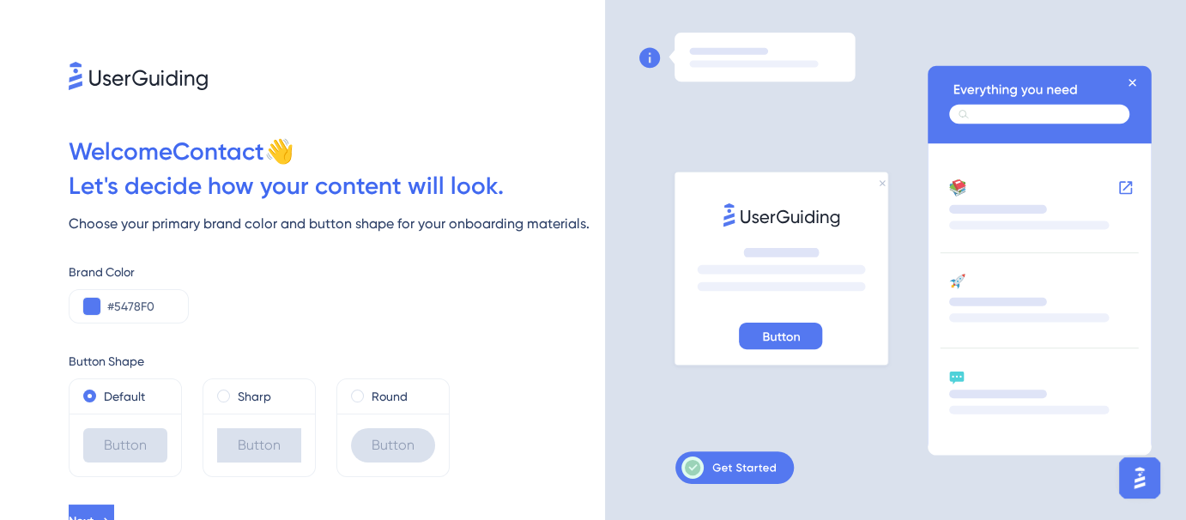
scroll to position [18, 0]
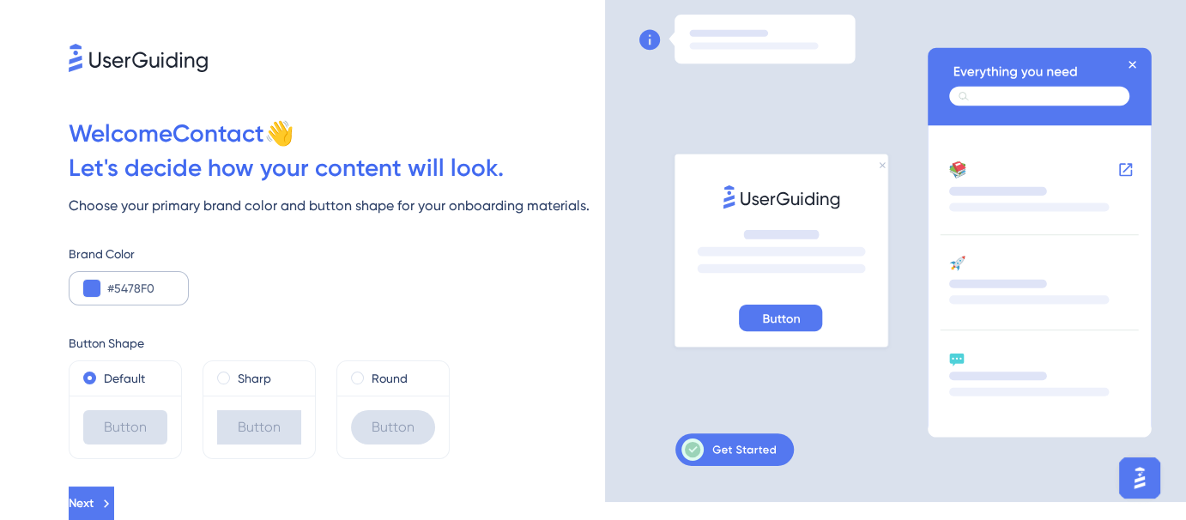
click at [169, 303] on div "#5478F0" at bounding box center [129, 288] width 120 height 34
click at [150, 289] on input "#5478F0" at bounding box center [140, 288] width 67 height 21
paste input "2663EB"
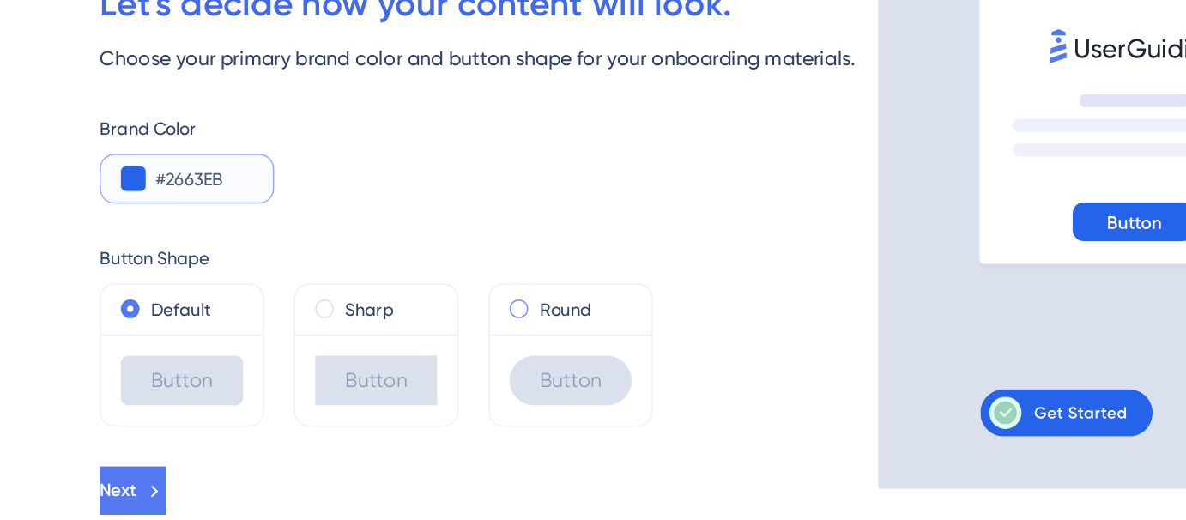
type input "#2663EB"
click at [358, 373] on span at bounding box center [357, 378] width 13 height 13
click at [369, 374] on input "radio" at bounding box center [369, 374] width 0 height 0
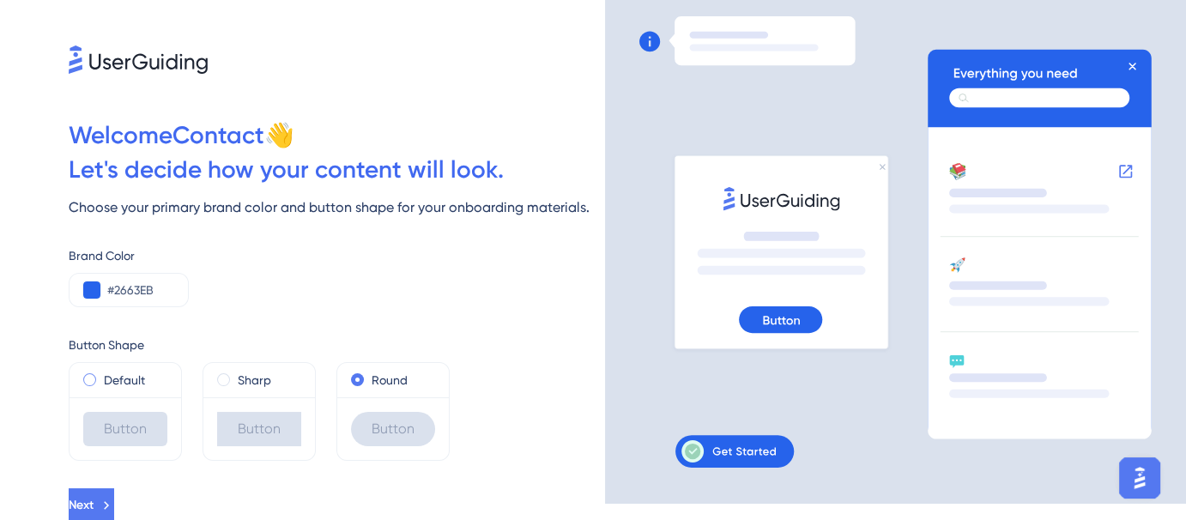
click at [129, 377] on label "Default" at bounding box center [124, 380] width 41 height 21
click at [94, 496] on span "Next" at bounding box center [81, 505] width 25 height 21
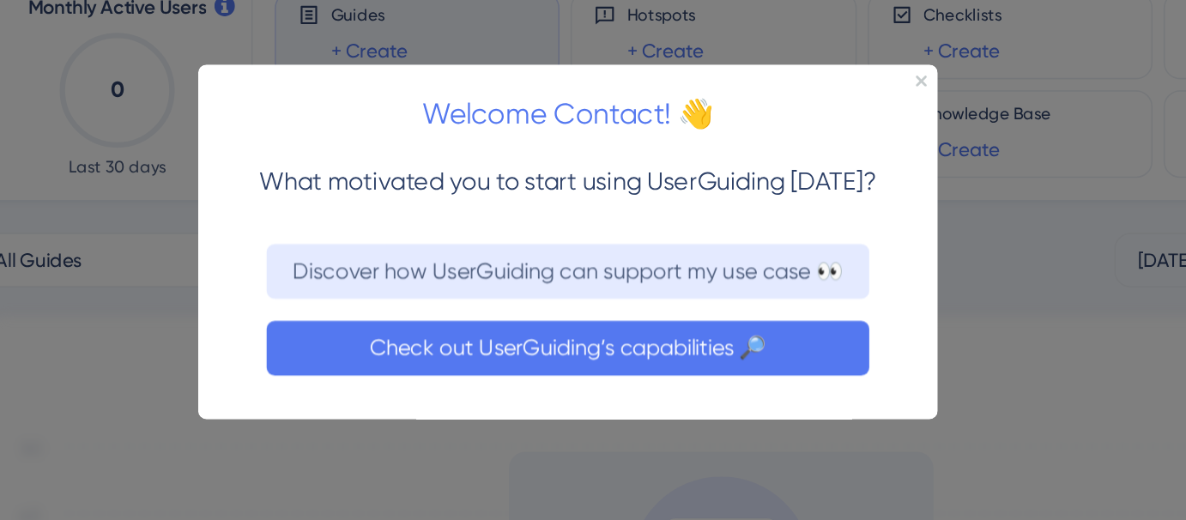
click at [521, 230] on button "Check out UserGuiding’s capabilities 🔎" at bounding box center [429, 242] width 378 height 34
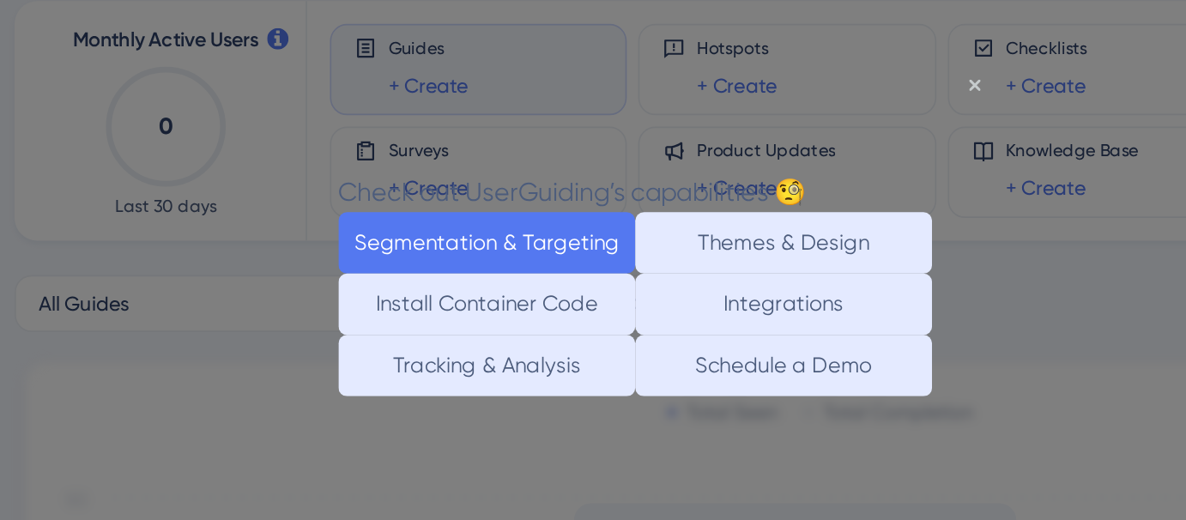
click at [457, 166] on button "Segmentation & Targeting" at bounding box center [402, 173] width 179 height 37
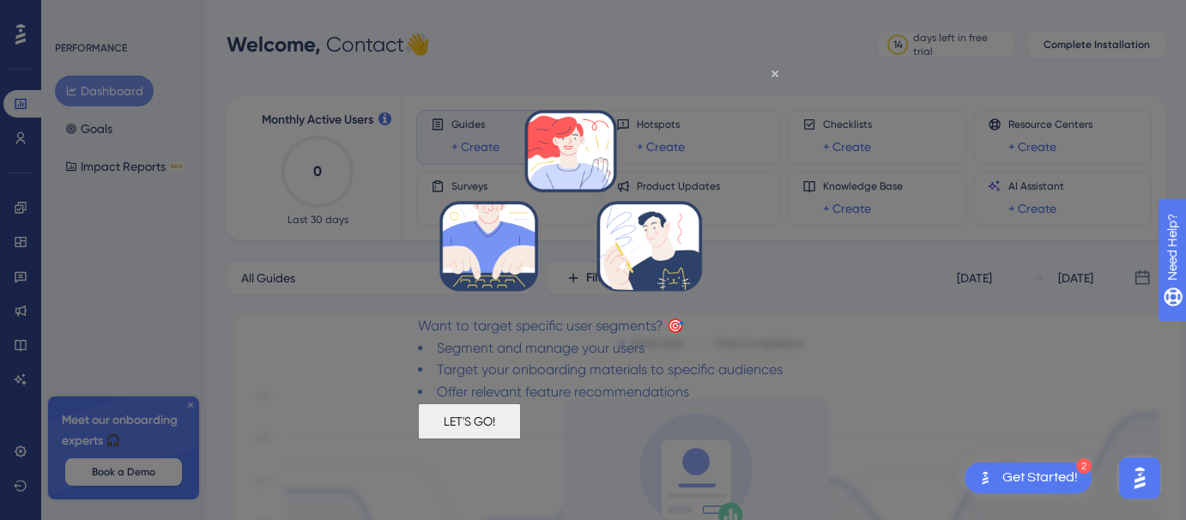
click at [520, 439] on button "LET'S GO!" at bounding box center [468, 421] width 103 height 36
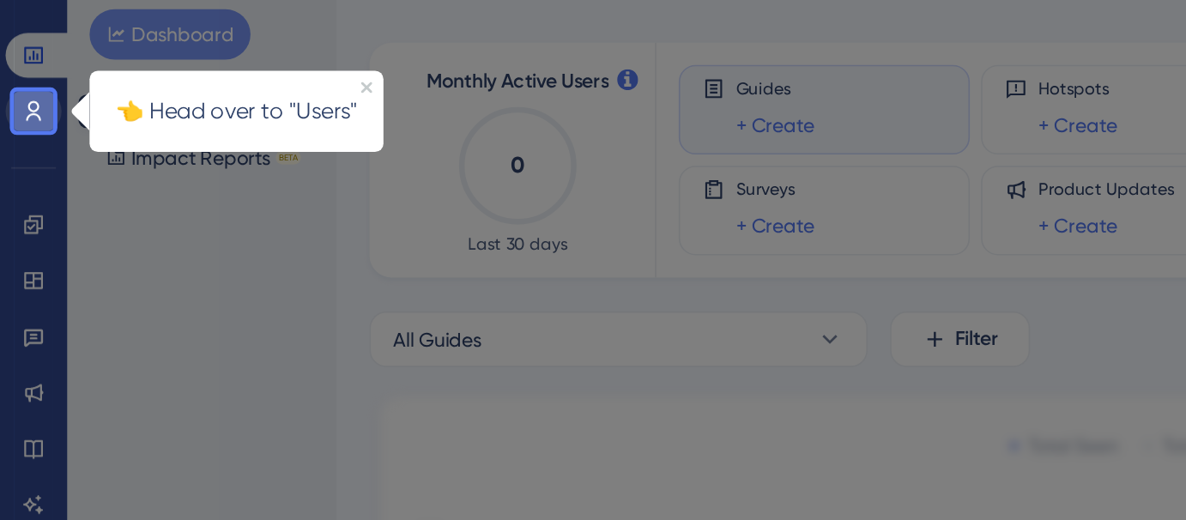
click at [21, 136] on icon at bounding box center [21, 138] width 14 height 14
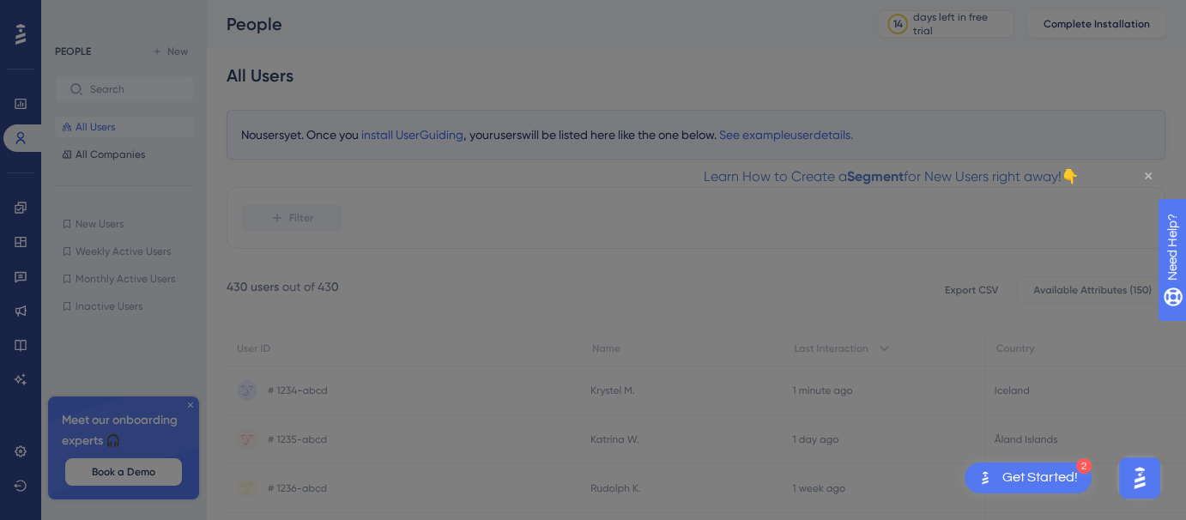
click at [1149, 176] on icon "Close Preview" at bounding box center [1148, 176] width 7 height 7
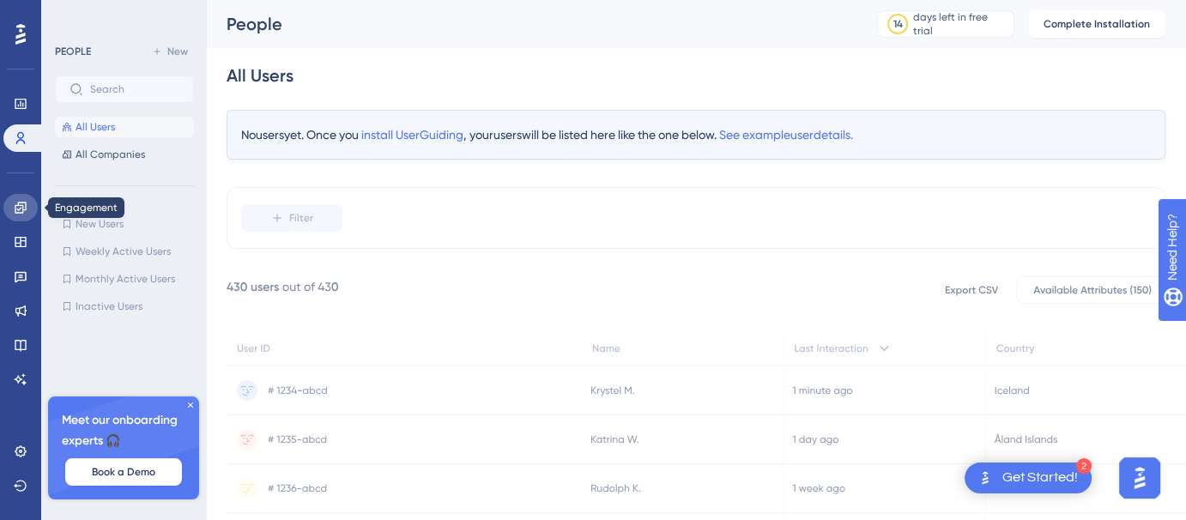
click at [25, 209] on icon at bounding box center [20, 207] width 11 height 11
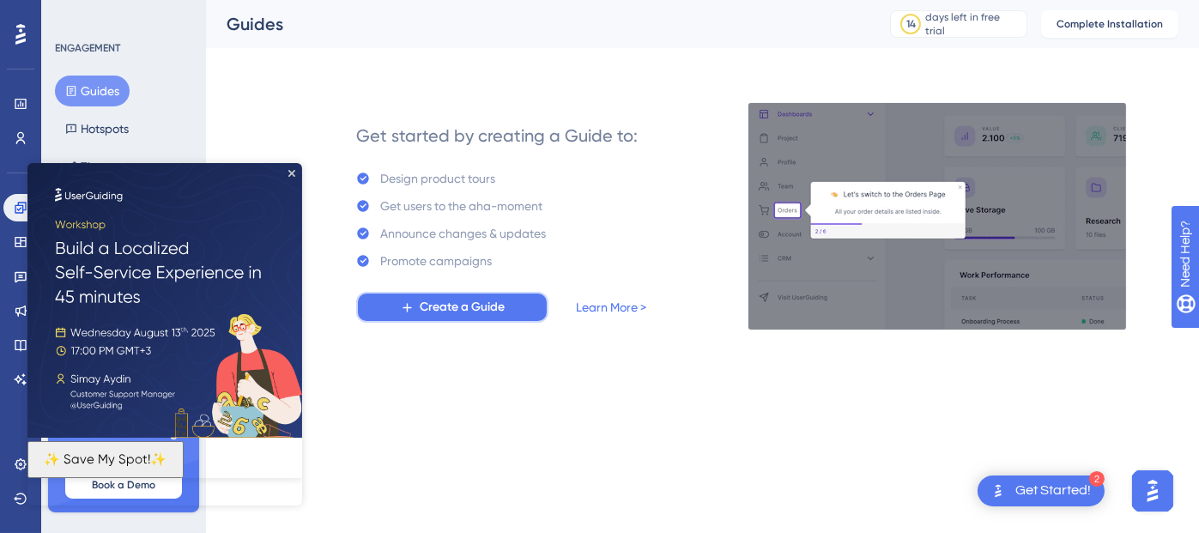
click at [467, 308] on span "Create a Guide" at bounding box center [462, 307] width 85 height 21
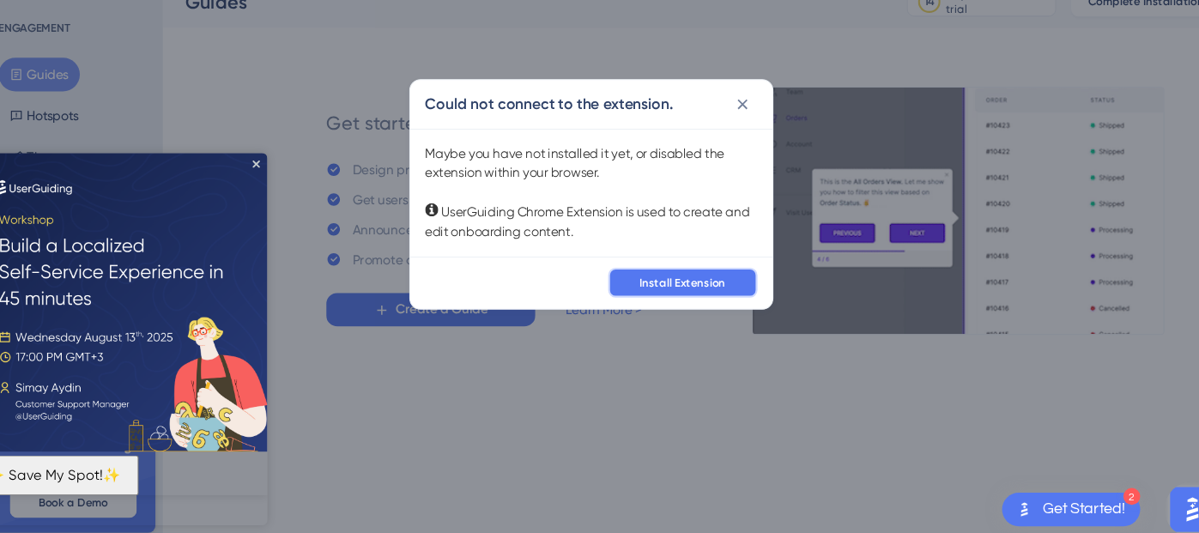
click at [721, 289] on button "Install Extension" at bounding box center [683, 282] width 137 height 27
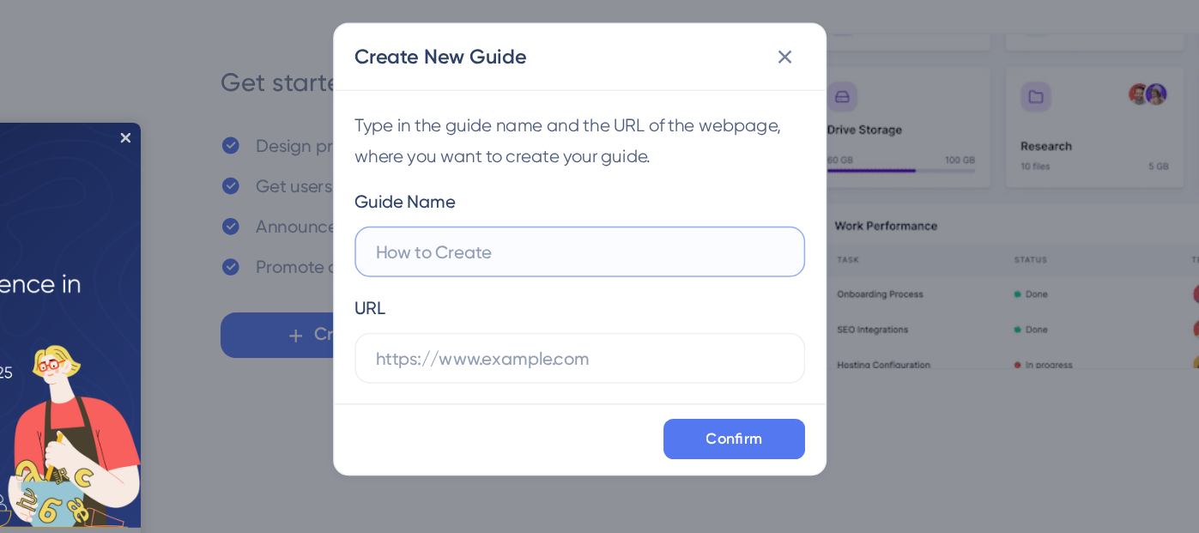
click at [630, 241] on input "text" at bounding box center [600, 250] width 276 height 19
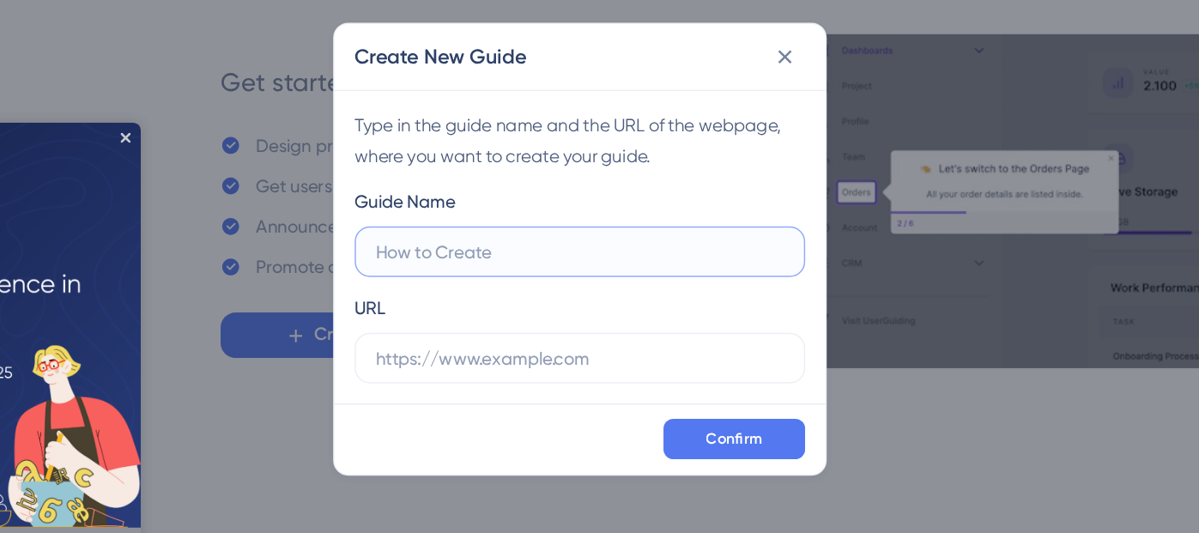
paste input "#2663eb"
type input "#2663eb"
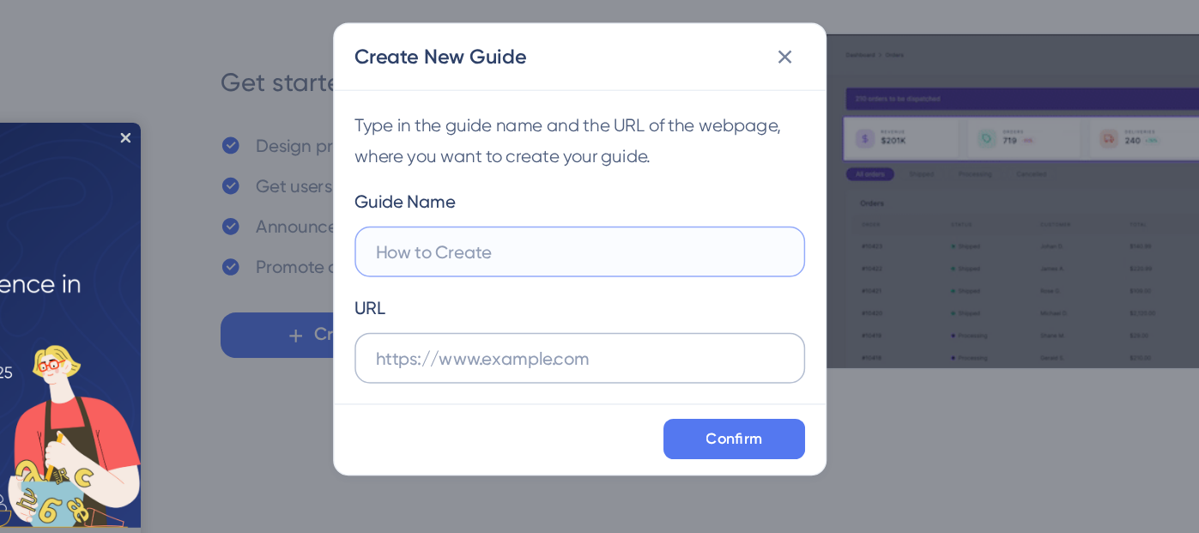
paste input "UNIVERSAL INTRO (First-Time Experience)"
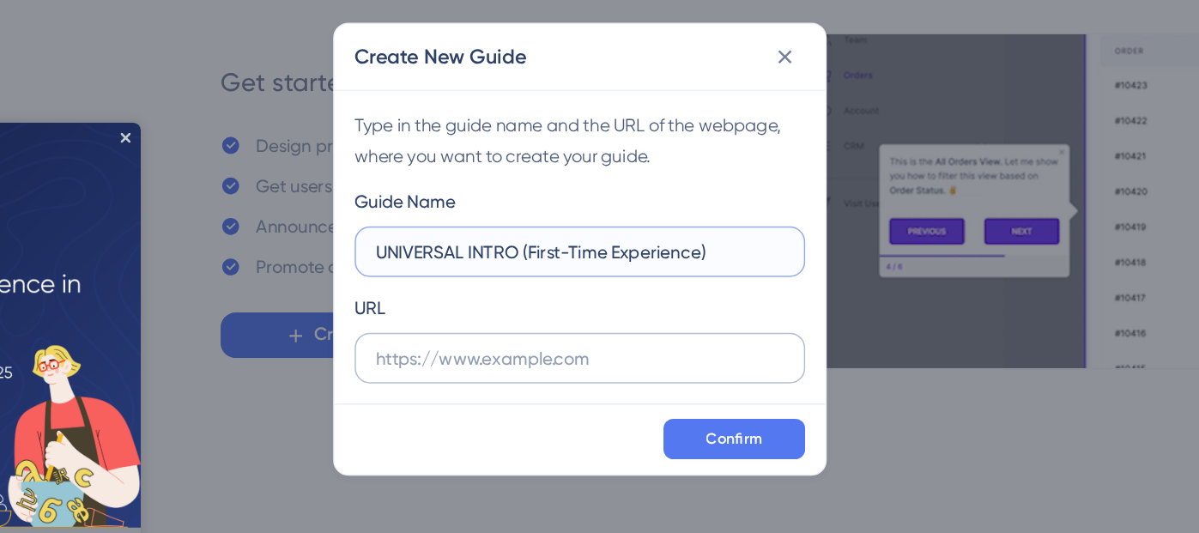
type input "UNIVERSAL INTRO (First-Time Experience)"
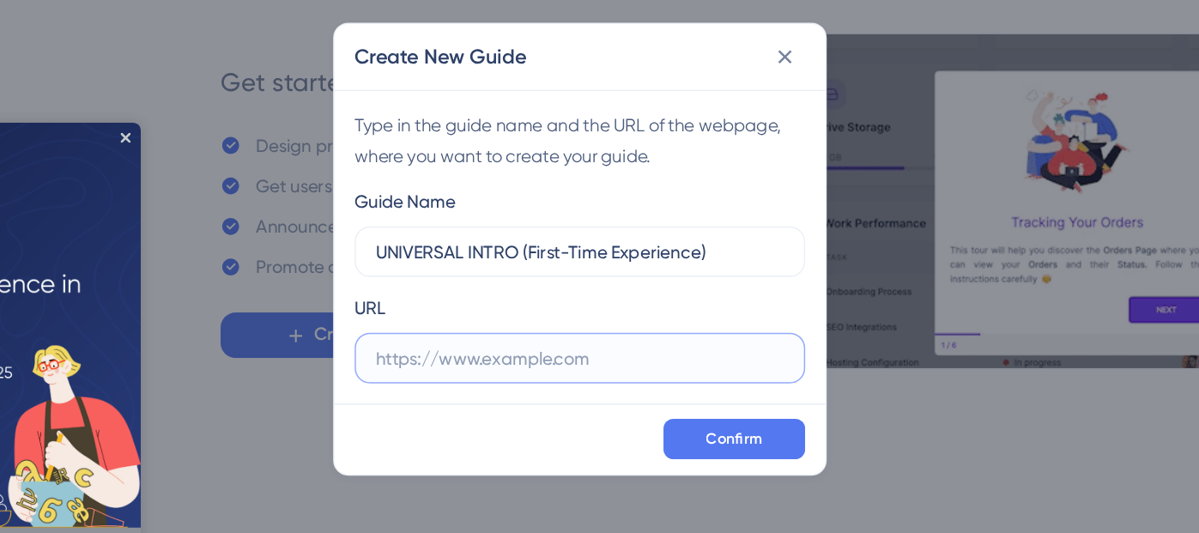
click at [516, 324] on input "text" at bounding box center [600, 322] width 276 height 19
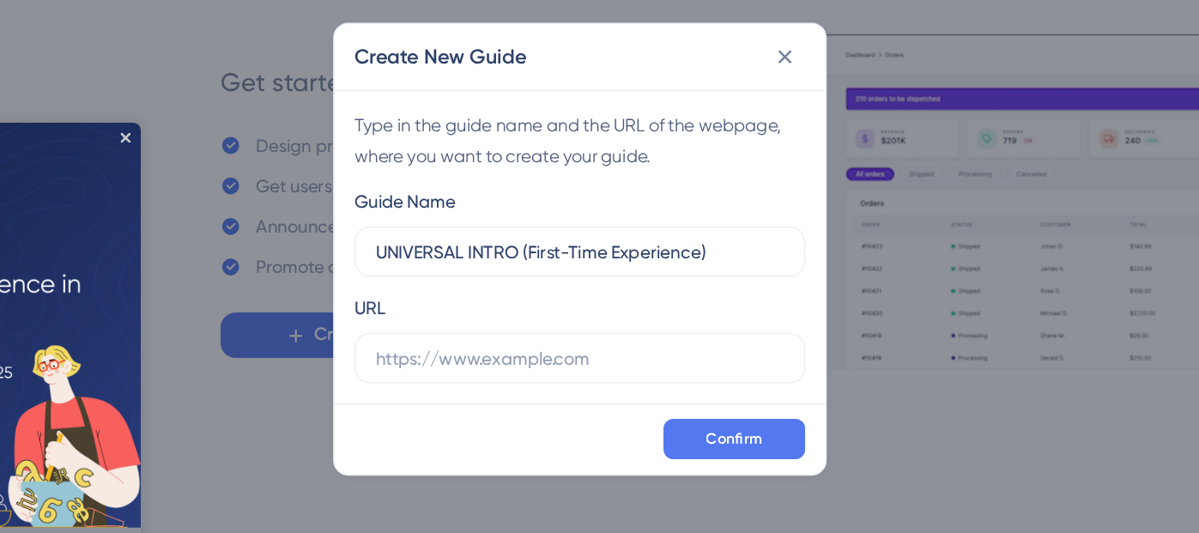
click at [963, 370] on div "Create New Guide Type in the guide name and the URL of the webpage, where you w…" at bounding box center [599, 266] width 1199 height 533
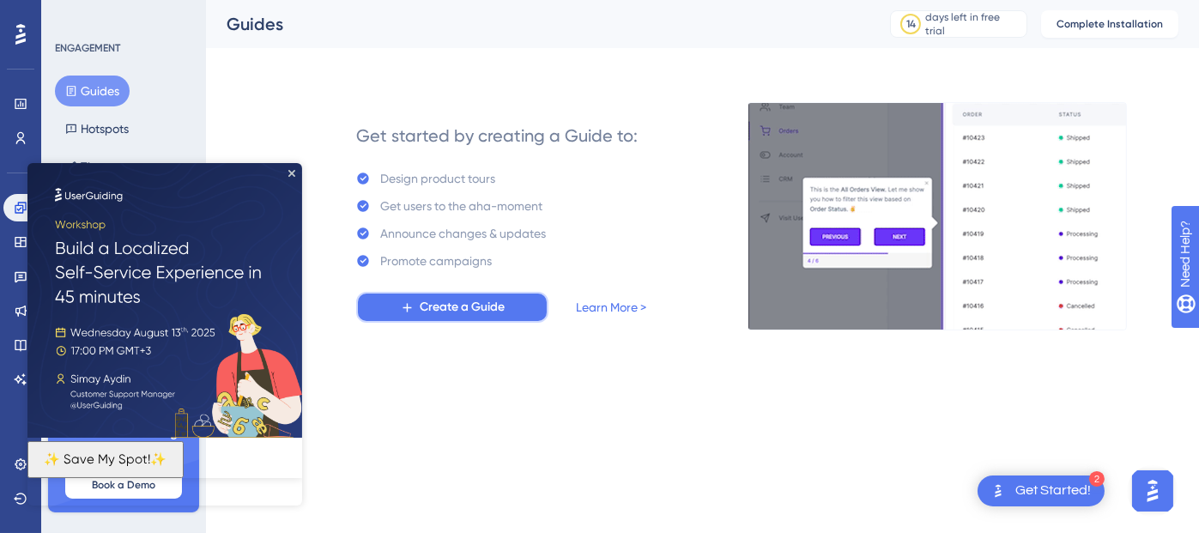
click at [398, 317] on button "Create a Guide" at bounding box center [452, 307] width 192 height 31
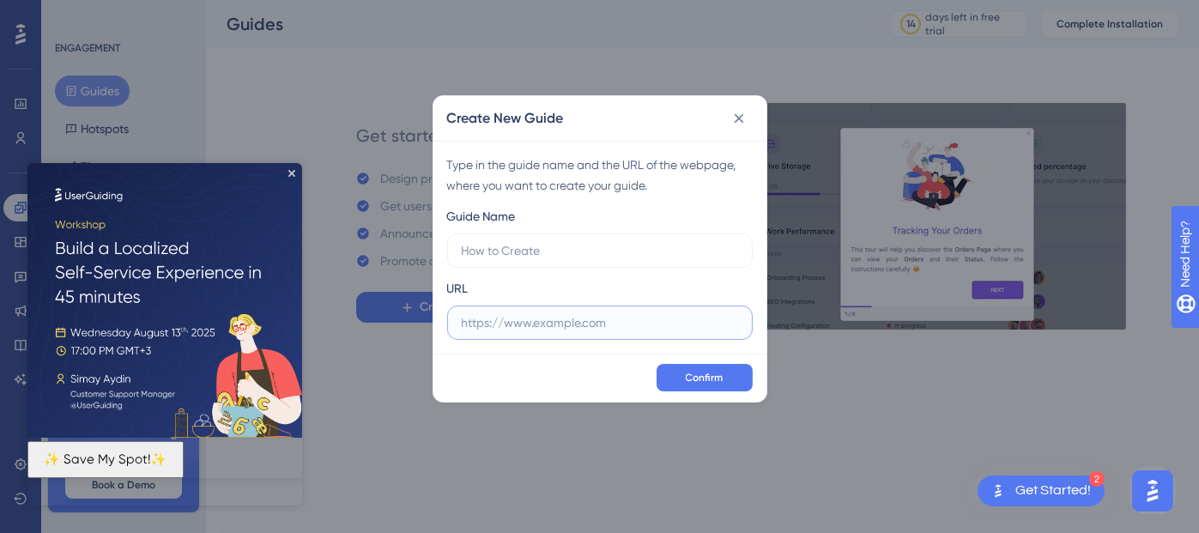
click at [530, 317] on input "text" at bounding box center [600, 322] width 276 height 19
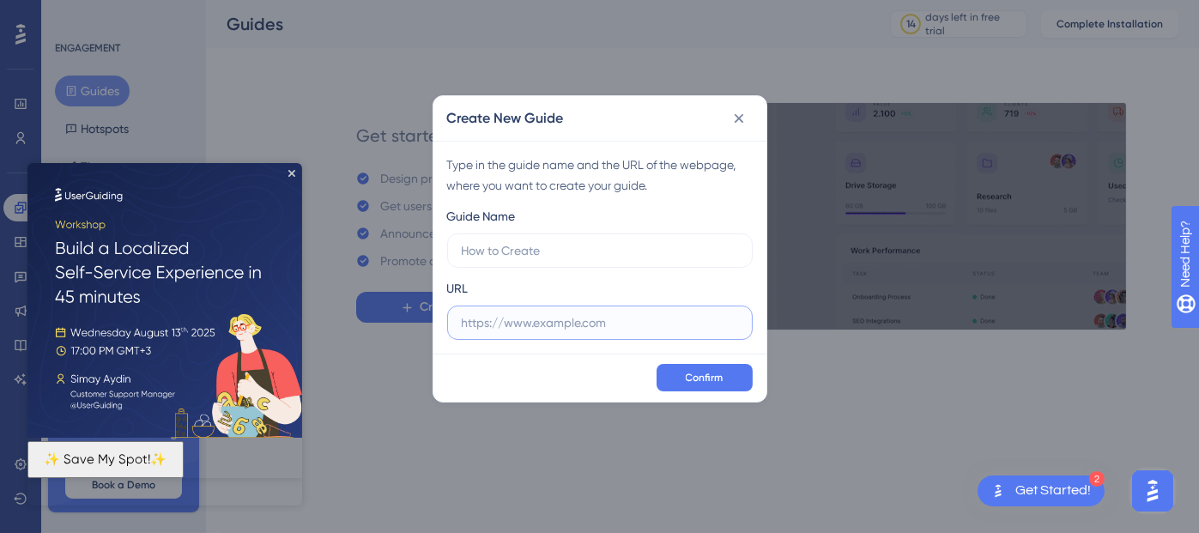
paste input "https://voicehub-dev.dataqueue.ai/"
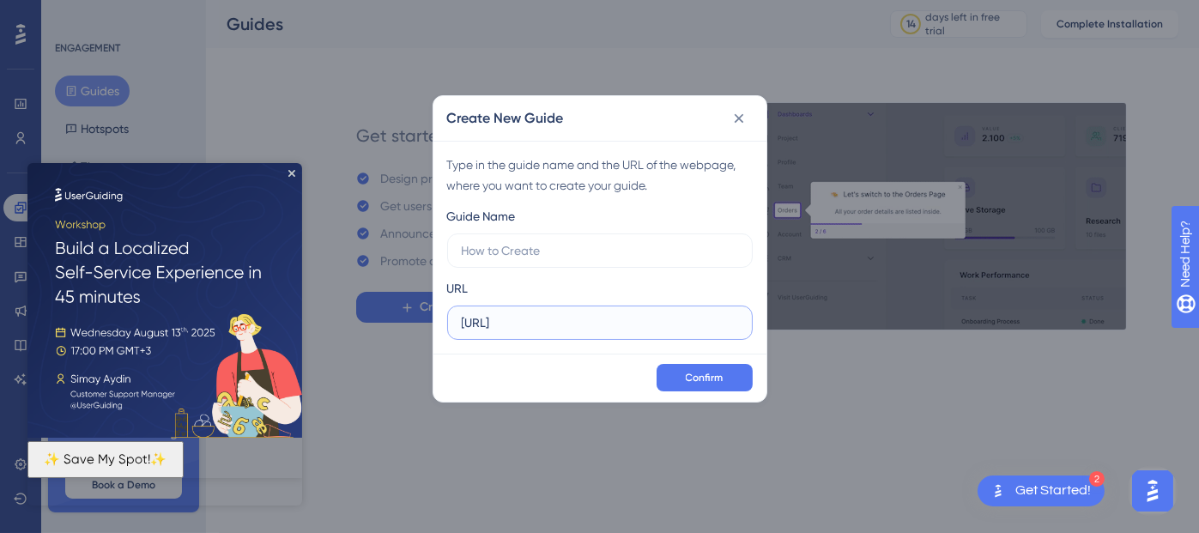
type input "https://voicehub-dev.dataqueue.ai/"
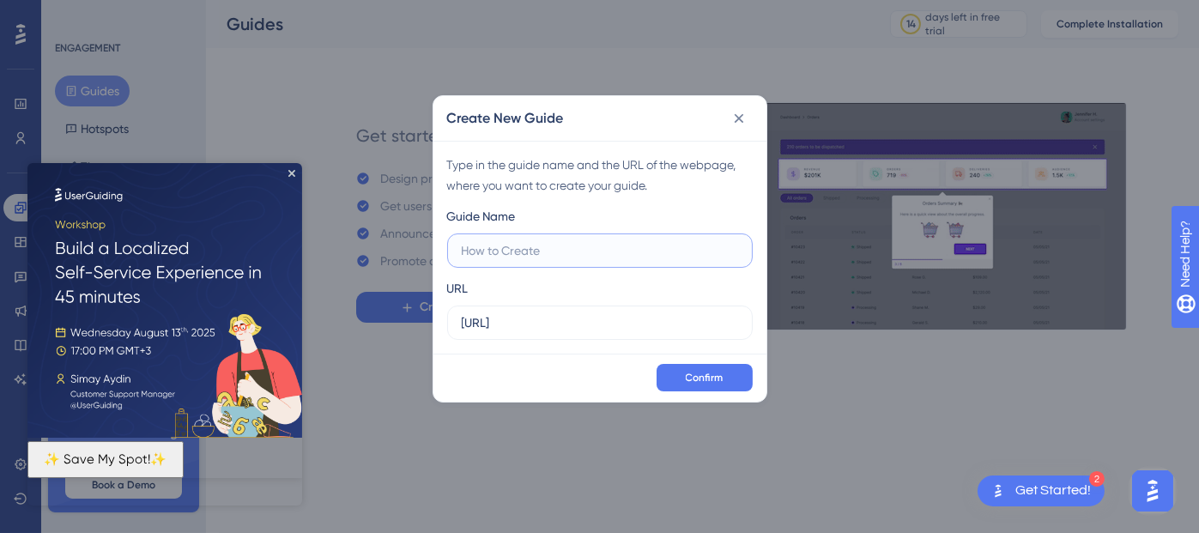
click at [509, 254] on input "text" at bounding box center [600, 250] width 276 height 19
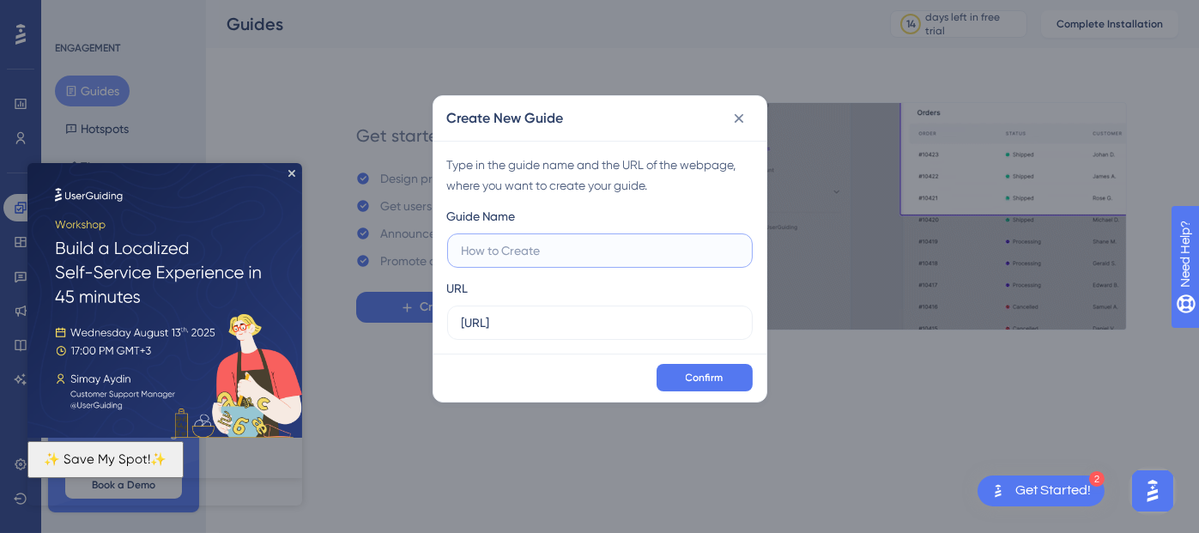
paste input "UNIVERSAL INTRO (First-Time Experience)"
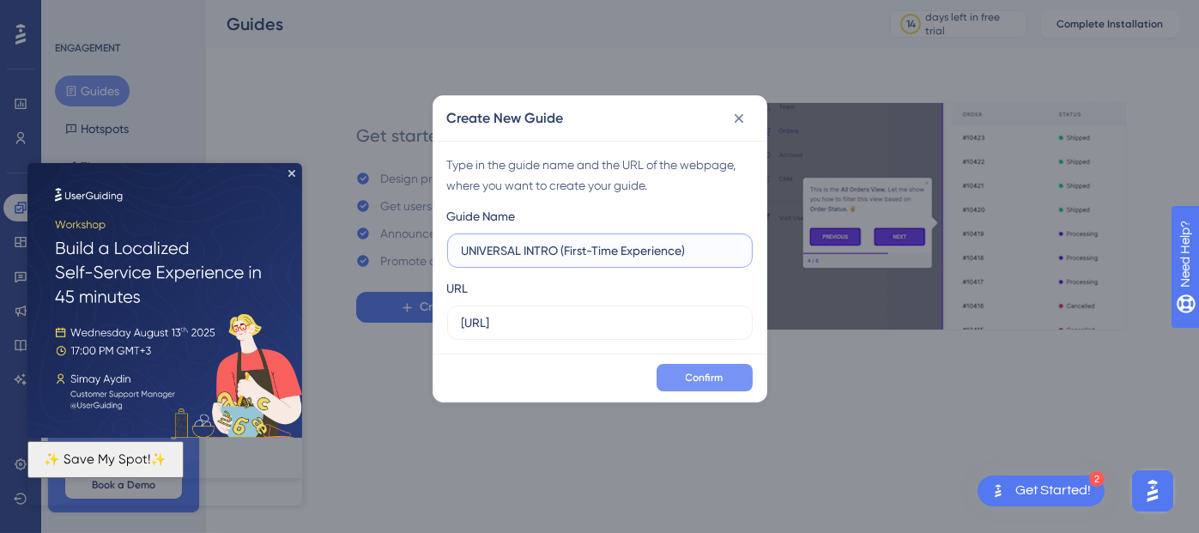
type input "UNIVERSAL INTRO (First-Time Experience)"
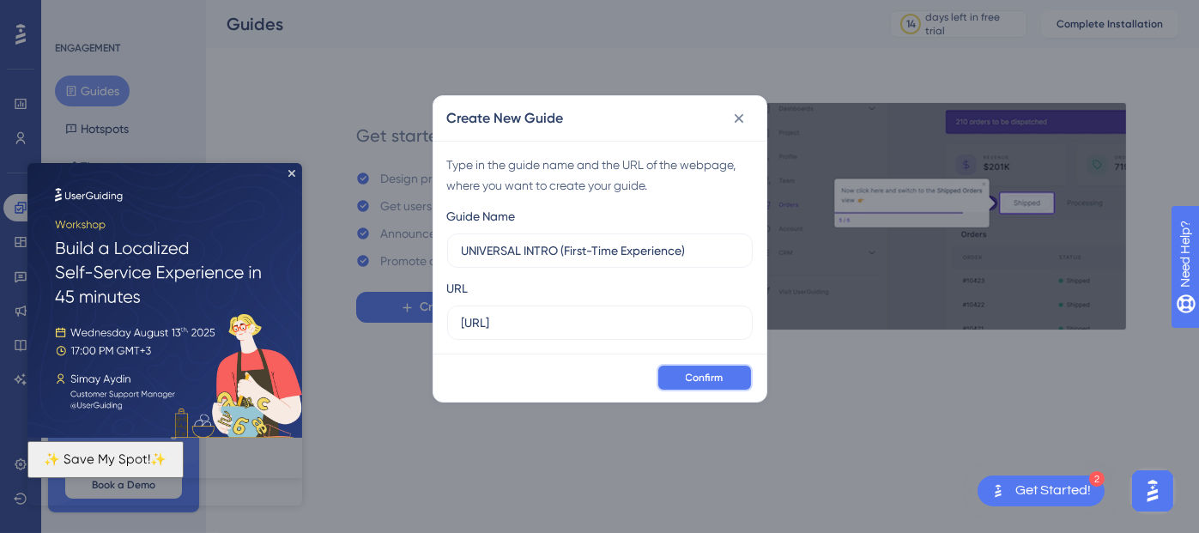
click at [708, 372] on span "Confirm" at bounding box center [705, 378] width 38 height 14
